Goal: Task Accomplishment & Management: Use online tool/utility

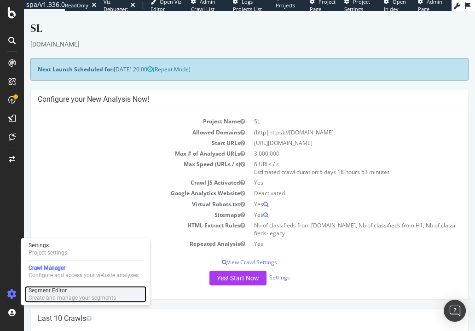
click at [48, 293] on div "Segment Editor" at bounding box center [72, 290] width 87 height 7
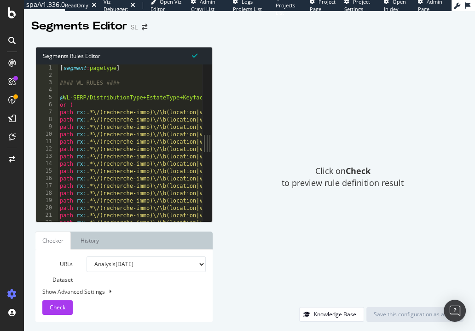
drag, startPoint x: 161, startPoint y: 142, endPoint x: 239, endPoint y: 138, distance: 78.7
click at [239, 138] on div "Segments Rules Editor 1 2 3 4 5 6 7 8 9 10 11 12 13 14 15 16 17 18 19 20 21 22 …" at bounding box center [249, 184] width 451 height 293
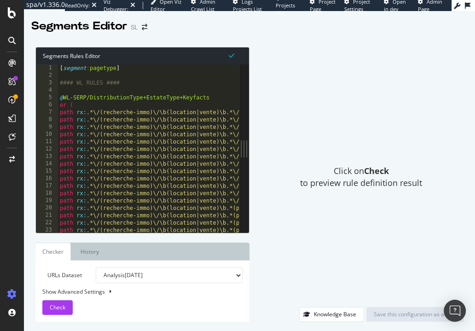
drag, startPoint x: 234, startPoint y: 146, endPoint x: 356, endPoint y: 139, distance: 122.6
click at [356, 138] on div "Segments Rules Editor 1 2 3 4 5 6 7 8 9 10 11 12 13 14 15 16 17 18 19 20 21 22 …" at bounding box center [249, 184] width 451 height 293
drag, startPoint x: 243, startPoint y: 149, endPoint x: 364, endPoint y: 156, distance: 121.2
click at [364, 156] on div "Segments Rules Editor 1 2 3 4 5 6 7 8 9 10 11 12 13 14 15 16 17 18 19 20 21 22 …" at bounding box center [249, 184] width 451 height 293
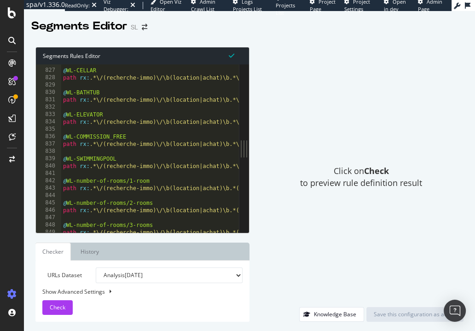
scroll to position [648, 0]
type textarea "@WL-Rent-sharedflat+Trading path rx:.*\/(recherche-immo).*\/\b(location\/coloca…"
